Goal: Task Accomplishment & Management: Complete application form

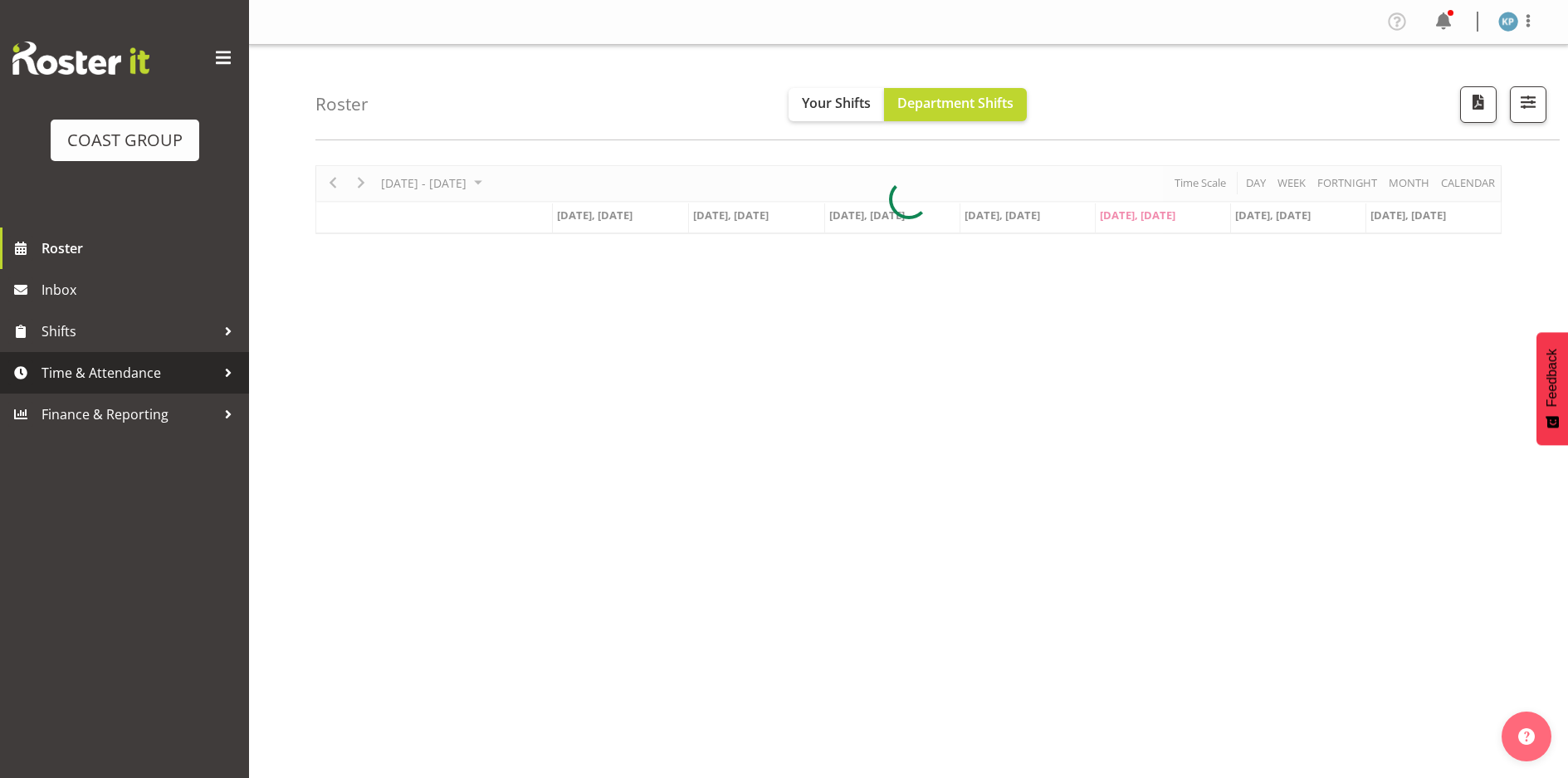
click at [125, 368] on span "Time & Attendance" at bounding box center [128, 373] width 174 height 25
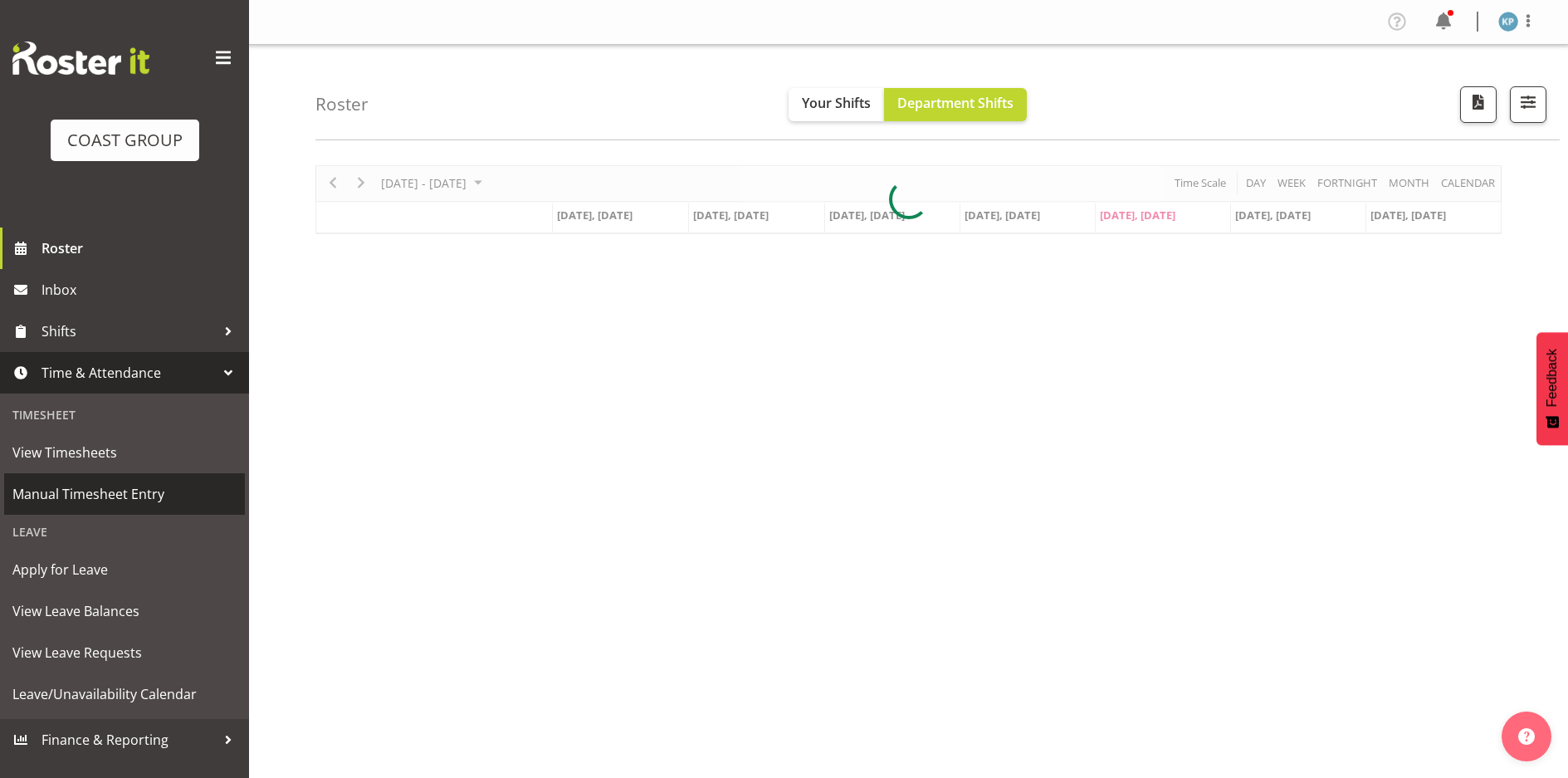
click at [129, 492] on span "Manual Timesheet Entry" at bounding box center [124, 493] width 224 height 25
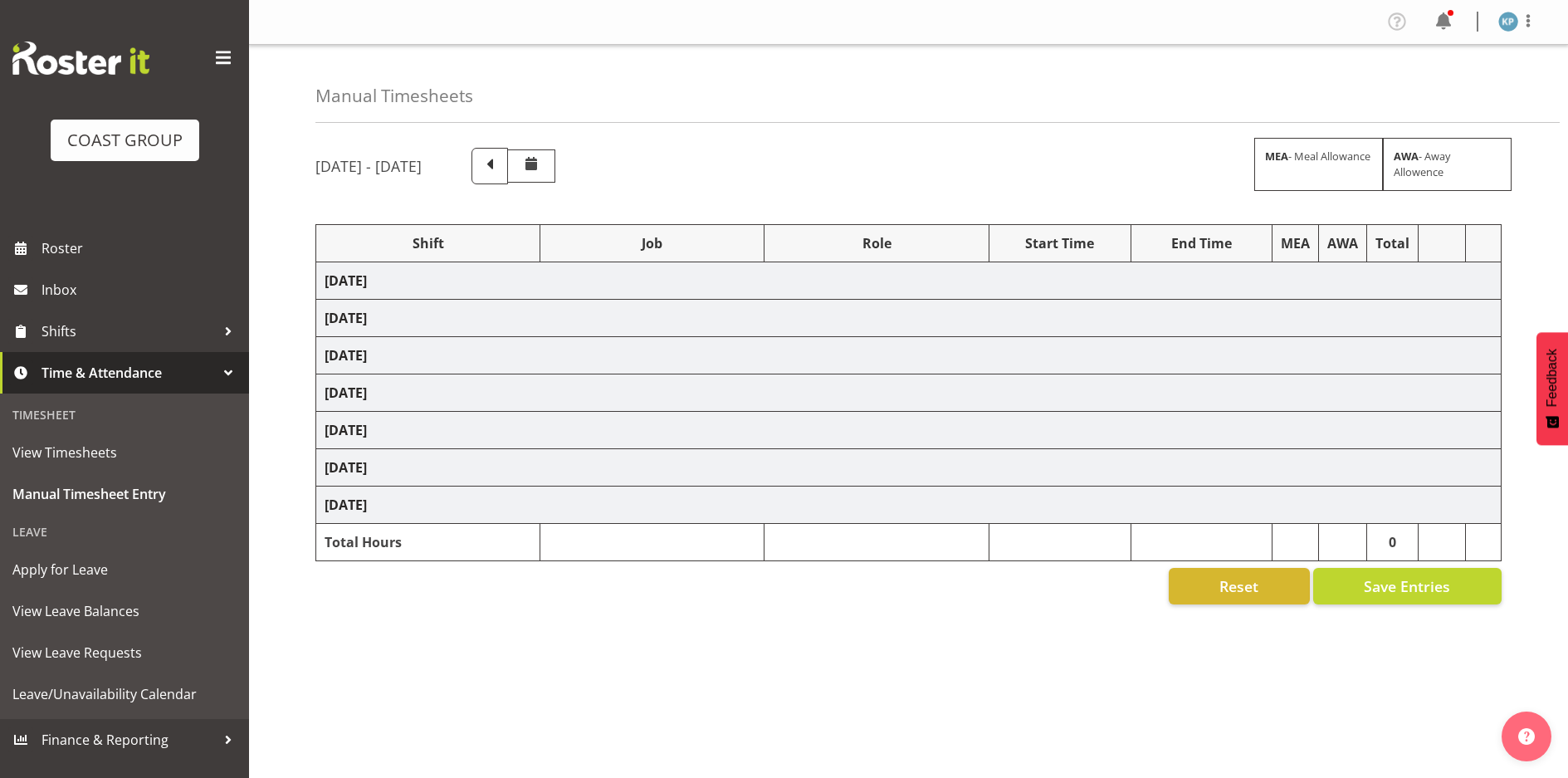
select select "18792"
select select "9466"
select select "18792"
select select "9466"
select select "18792"
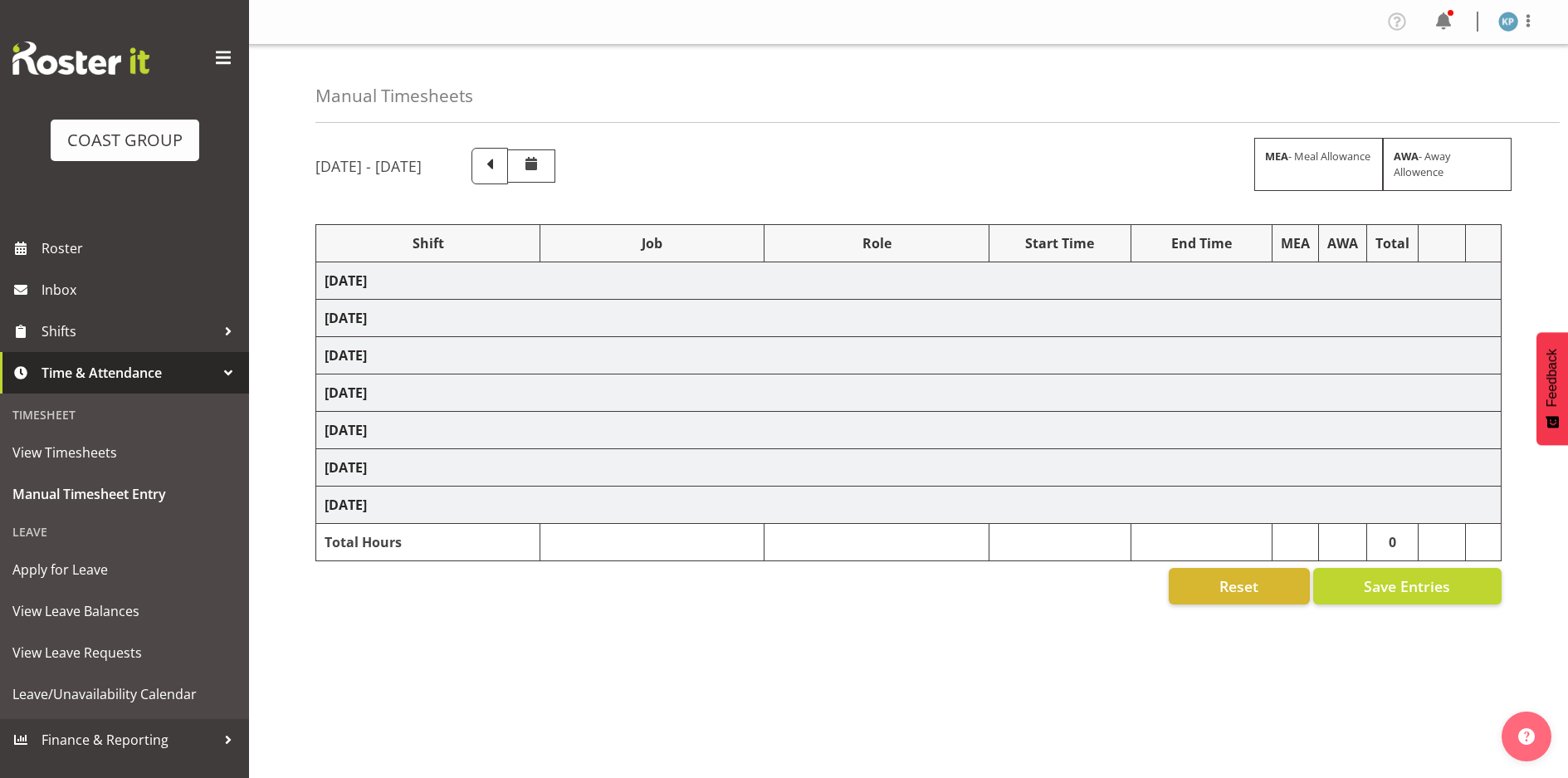
select select "9466"
select select "15"
select select "18792"
select select "9466"
select select "18792"
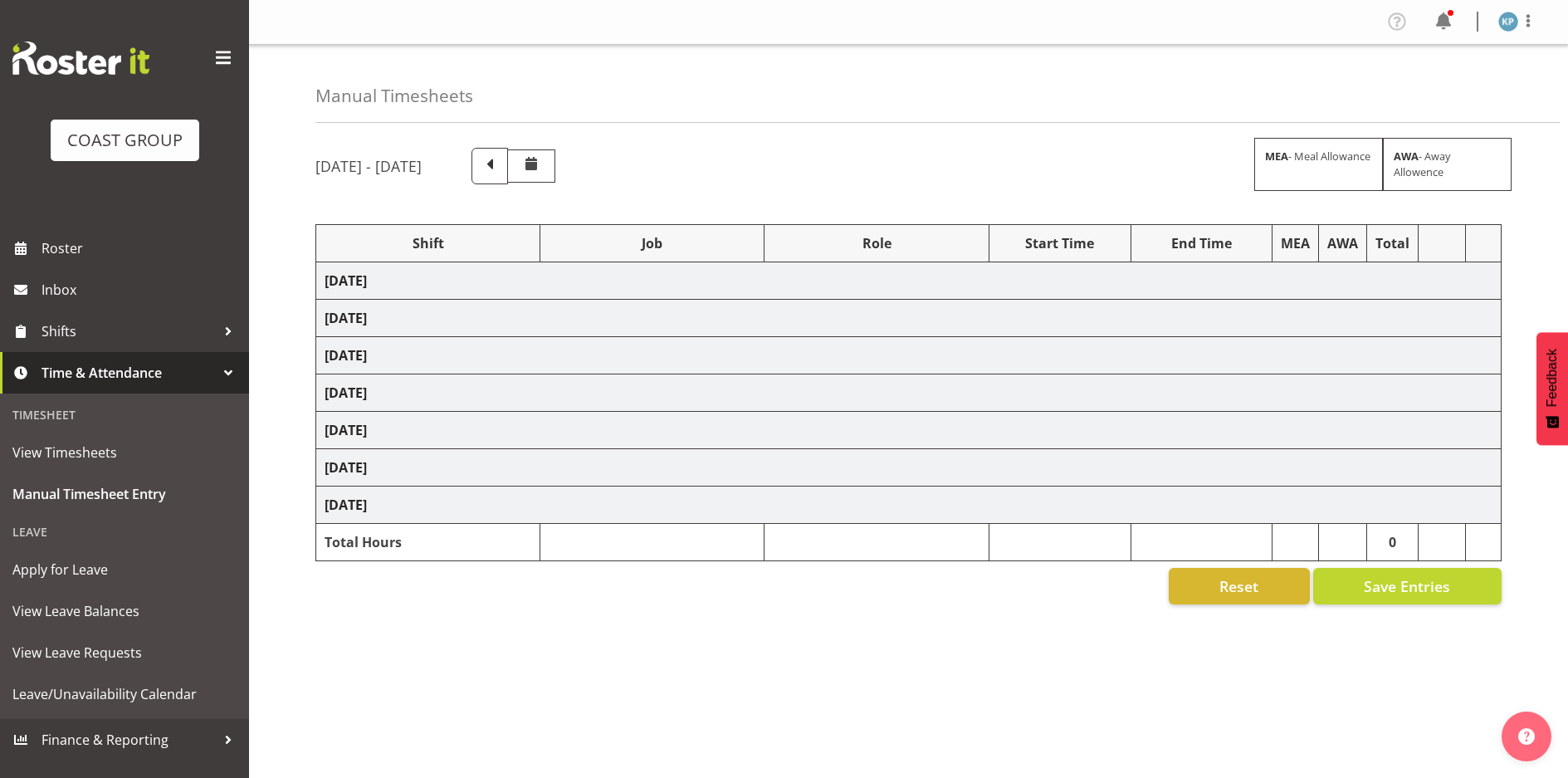
select select "9466"
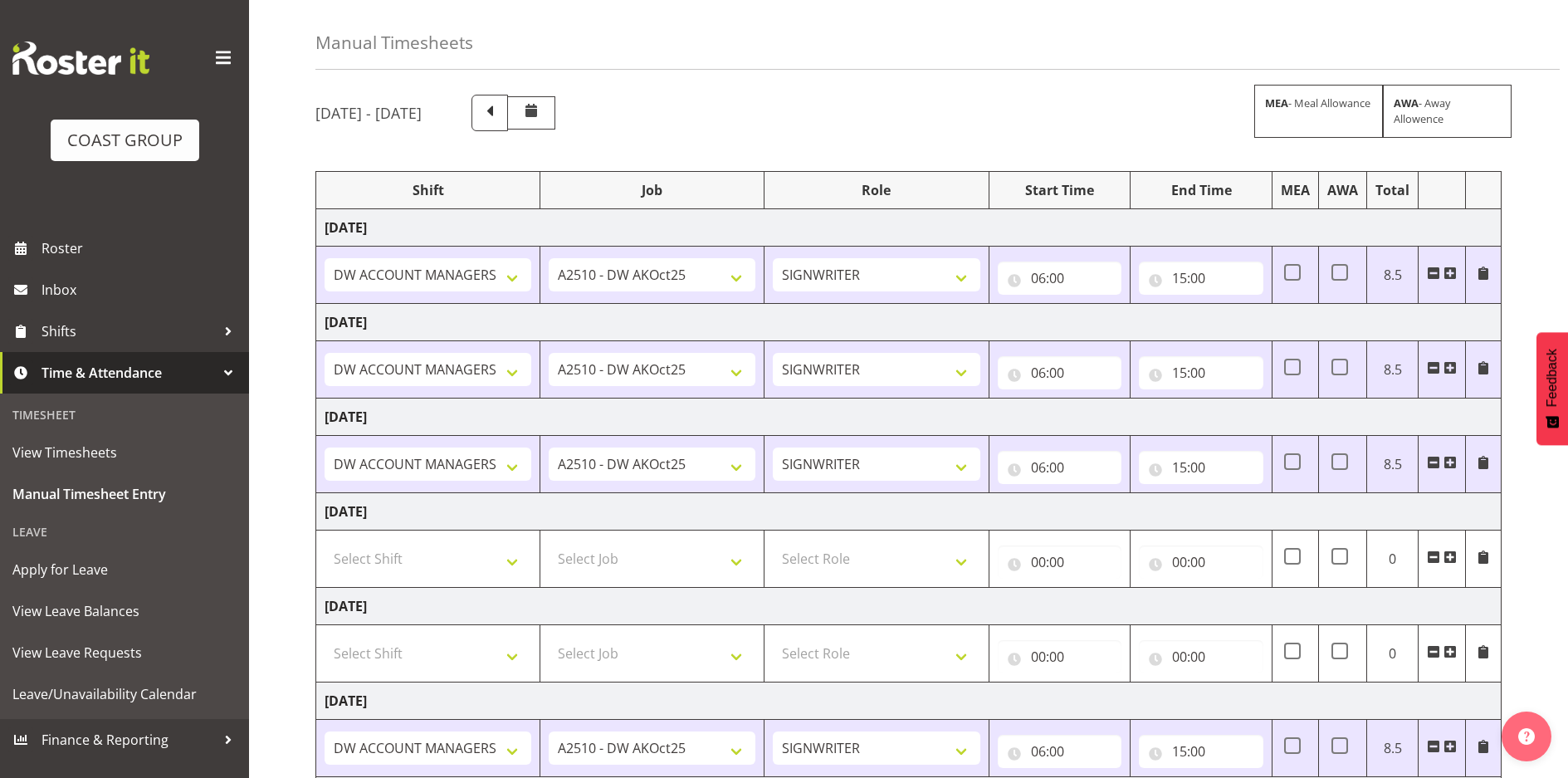
scroll to position [249, 0]
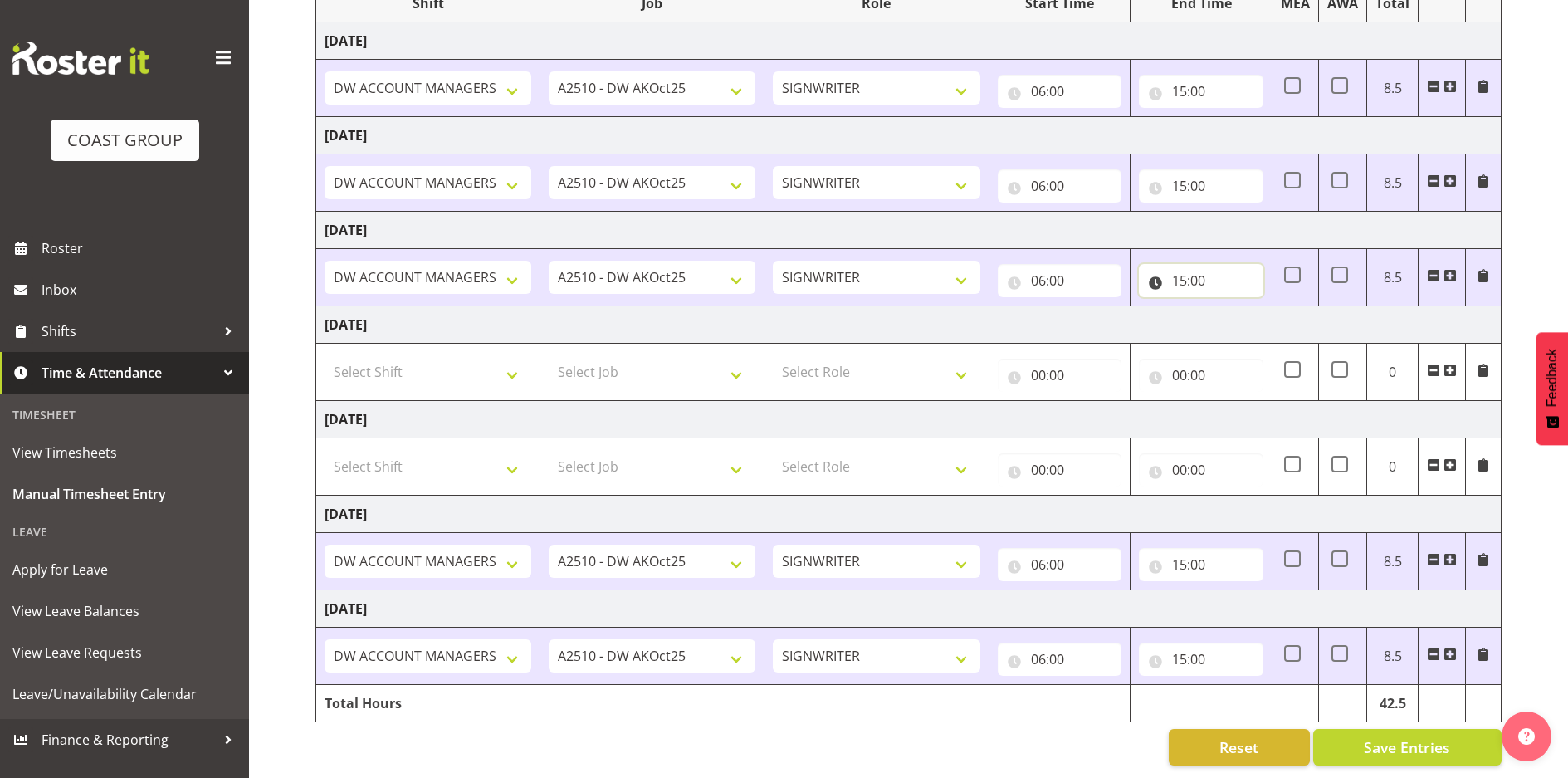
click at [1190, 272] on input "15:00" at bounding box center [1201, 280] width 125 height 33
click at [1250, 312] on select "00 01 02 03 04 05 06 07 08 09 10 11 12 13 14 15 16 17 18 19 20 21 22 23" at bounding box center [1253, 323] width 37 height 33
select select "14"
click at [1234, 307] on select "00 01 02 03 04 05 06 07 08 09 10 11 12 13 14 15 16 17 18 19 20 21 22 23" at bounding box center [1253, 323] width 37 height 33
type input "14:00"
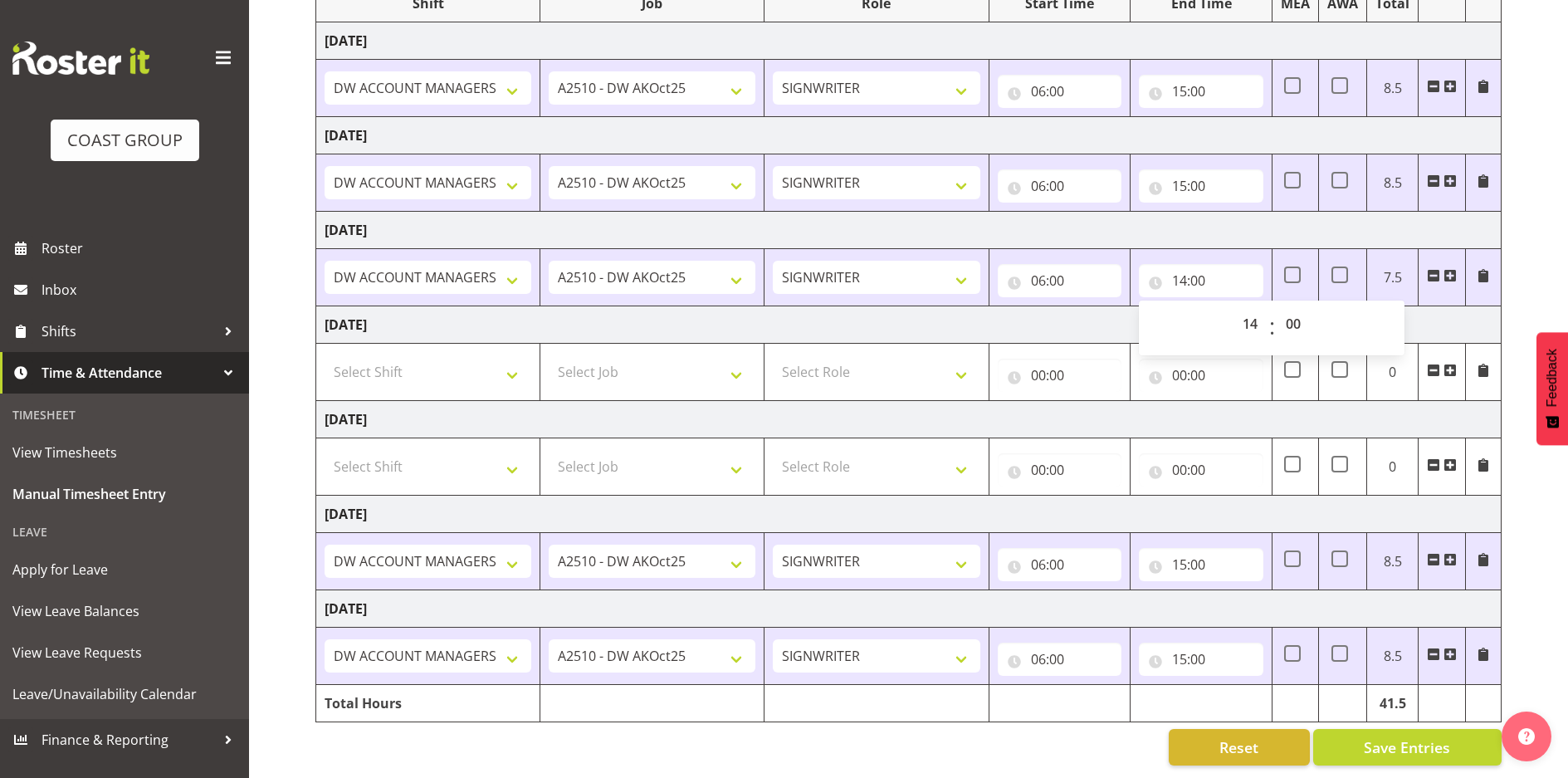
click at [1118, 740] on div "Reset Save Entries" at bounding box center [908, 747] width 1186 height 37
click at [1395, 738] on span "Save Entries" at bounding box center [1407, 747] width 86 height 22
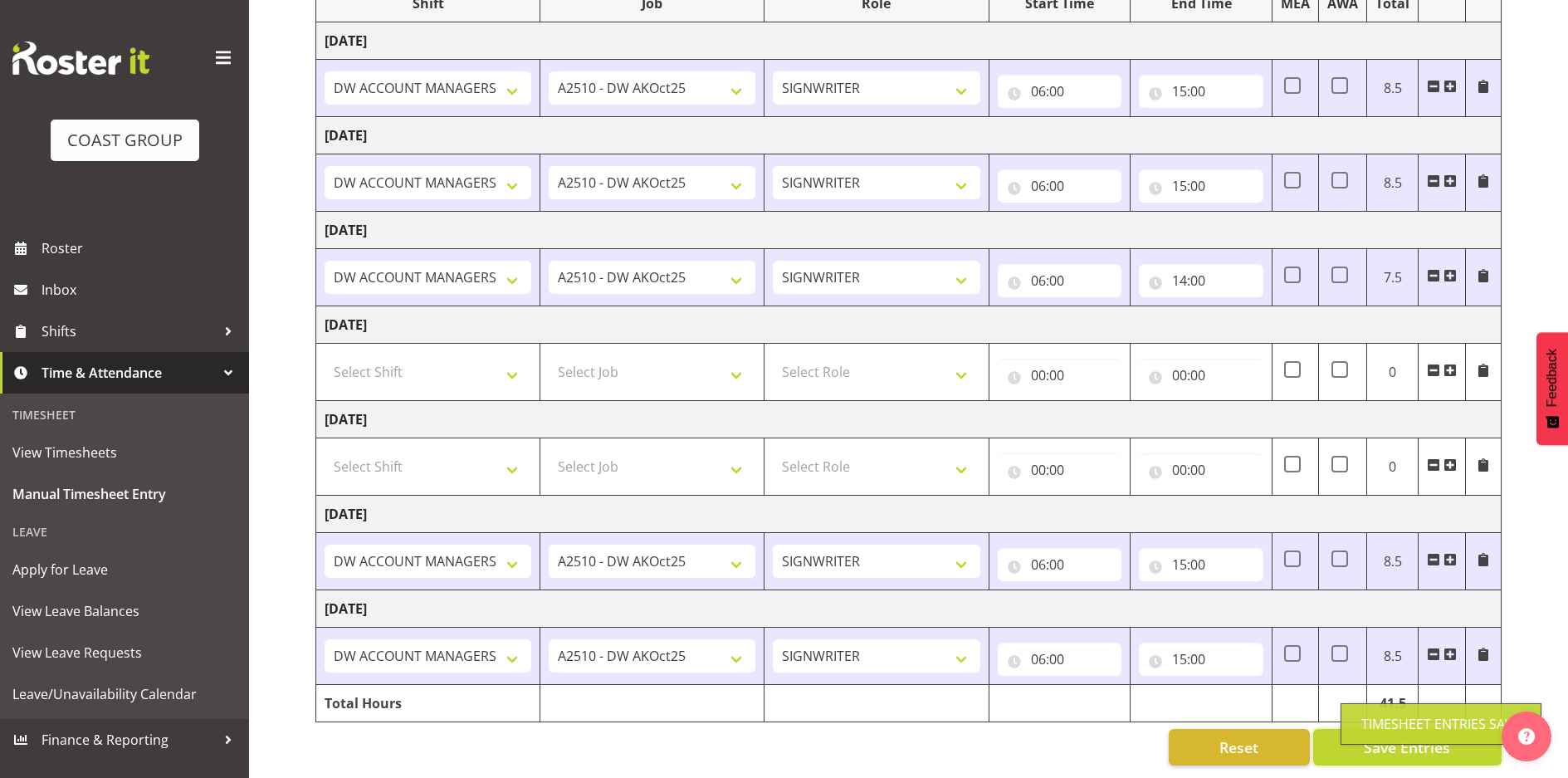
scroll to position [253, 0]
